Goal: Task Accomplishment & Management: Manage account settings

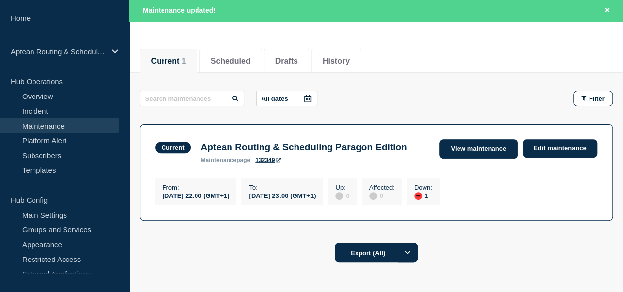
drag, startPoint x: 0, startPoint y: 0, endPoint x: 483, endPoint y: 151, distance: 506.0
click at [483, 151] on link "View maintenance" at bounding box center [479, 148] width 78 height 19
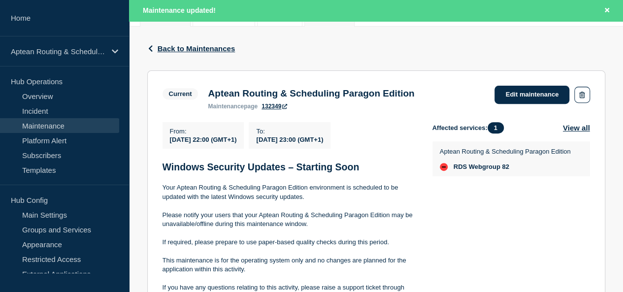
scroll to position [152, 0]
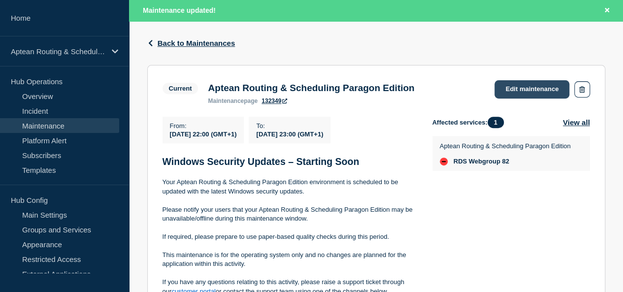
click at [525, 86] on link "Edit maintenance" at bounding box center [532, 89] width 75 height 18
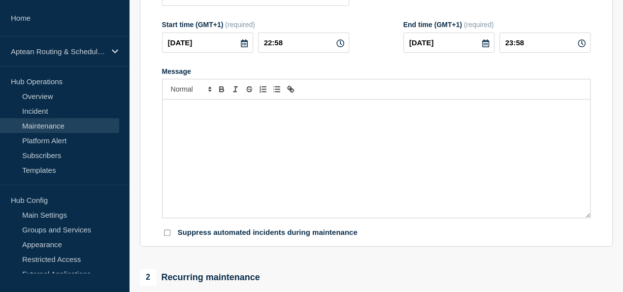
type input "Aptean Routing & Scheduling Paragon Edition"
type input "22:00"
type input "23:00"
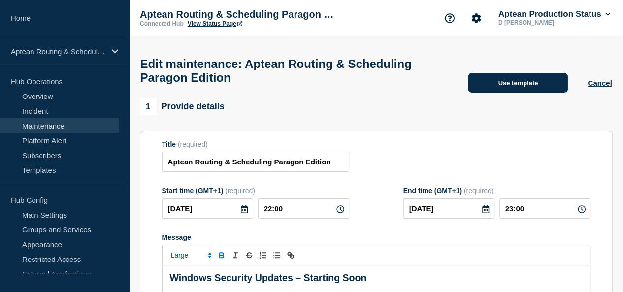
click at [490, 90] on button "Use template" at bounding box center [518, 83] width 100 height 20
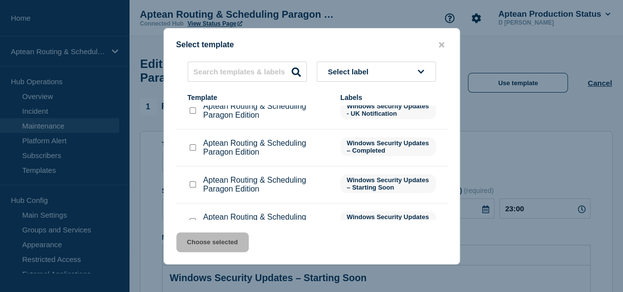
scroll to position [90, 0]
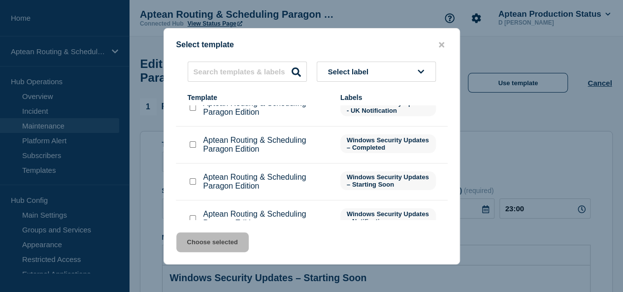
click at [194, 145] on input "Aptean Routing & Scheduling Paragon Edition checkbox" at bounding box center [193, 144] width 6 height 6
checkbox input "true"
click at [204, 242] on button "Choose selected" at bounding box center [212, 243] width 72 height 20
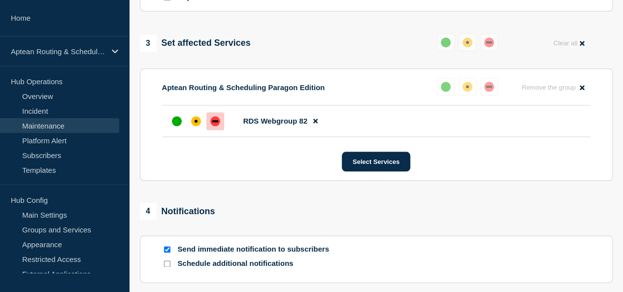
scroll to position [487, 0]
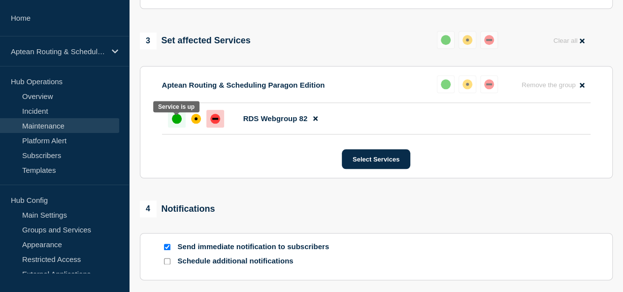
click at [173, 124] on div "up" at bounding box center [177, 119] width 10 height 10
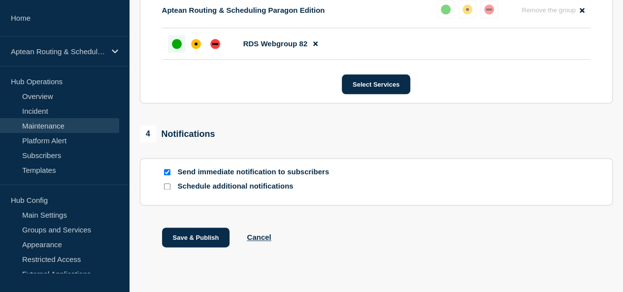
scroll to position [585, 0]
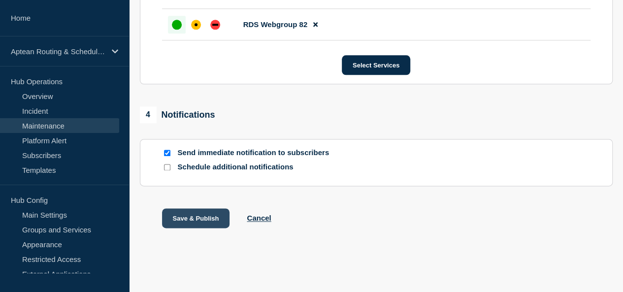
click at [200, 215] on button "Save & Publish" at bounding box center [196, 218] width 68 height 20
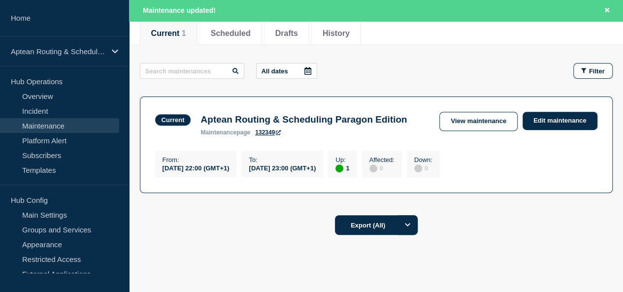
scroll to position [129, 0]
